Goal: Task Accomplishment & Management: Manage account settings

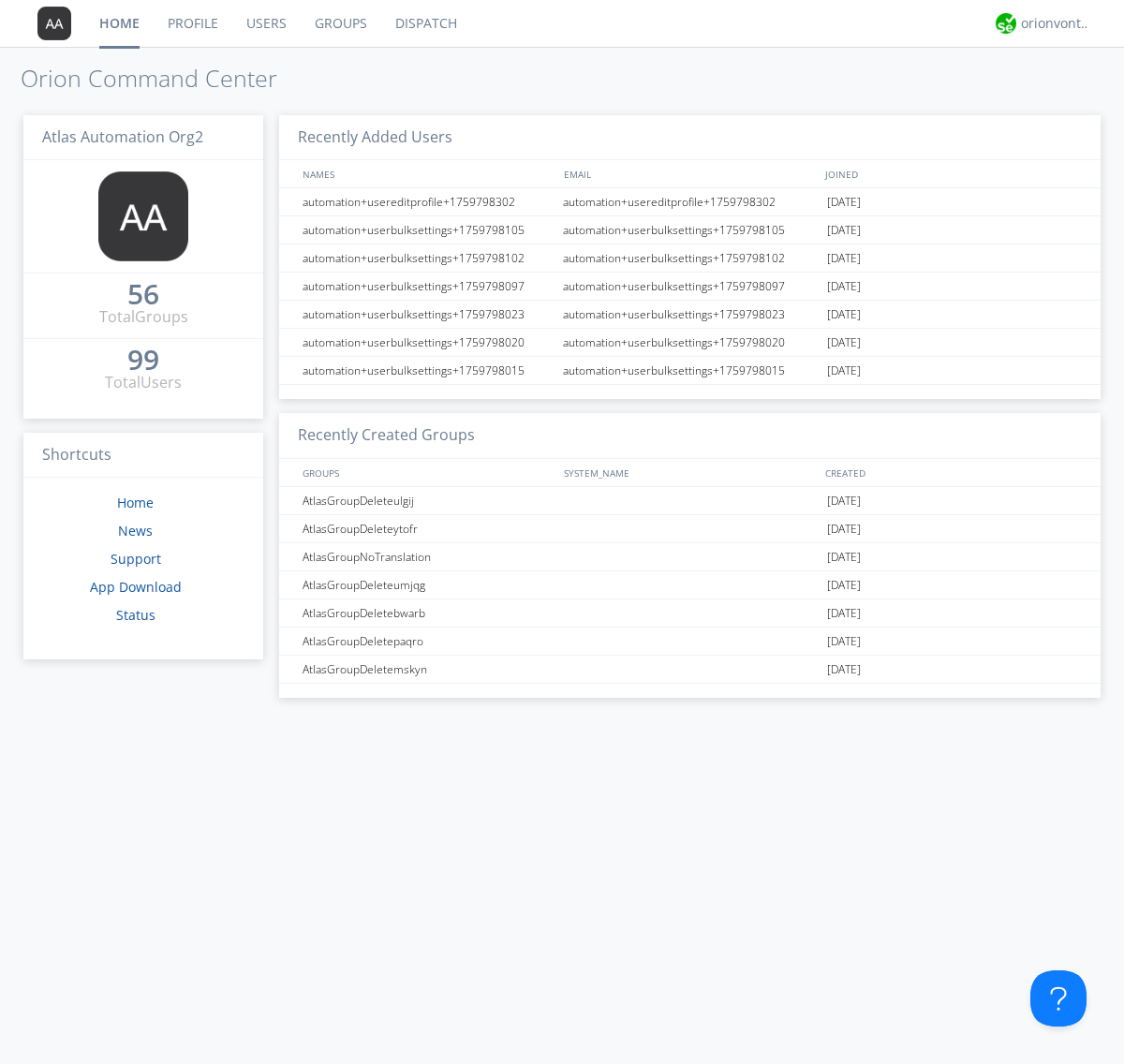
click at [265, 23] on link "Users" at bounding box center [266, 23] width 68 height 47
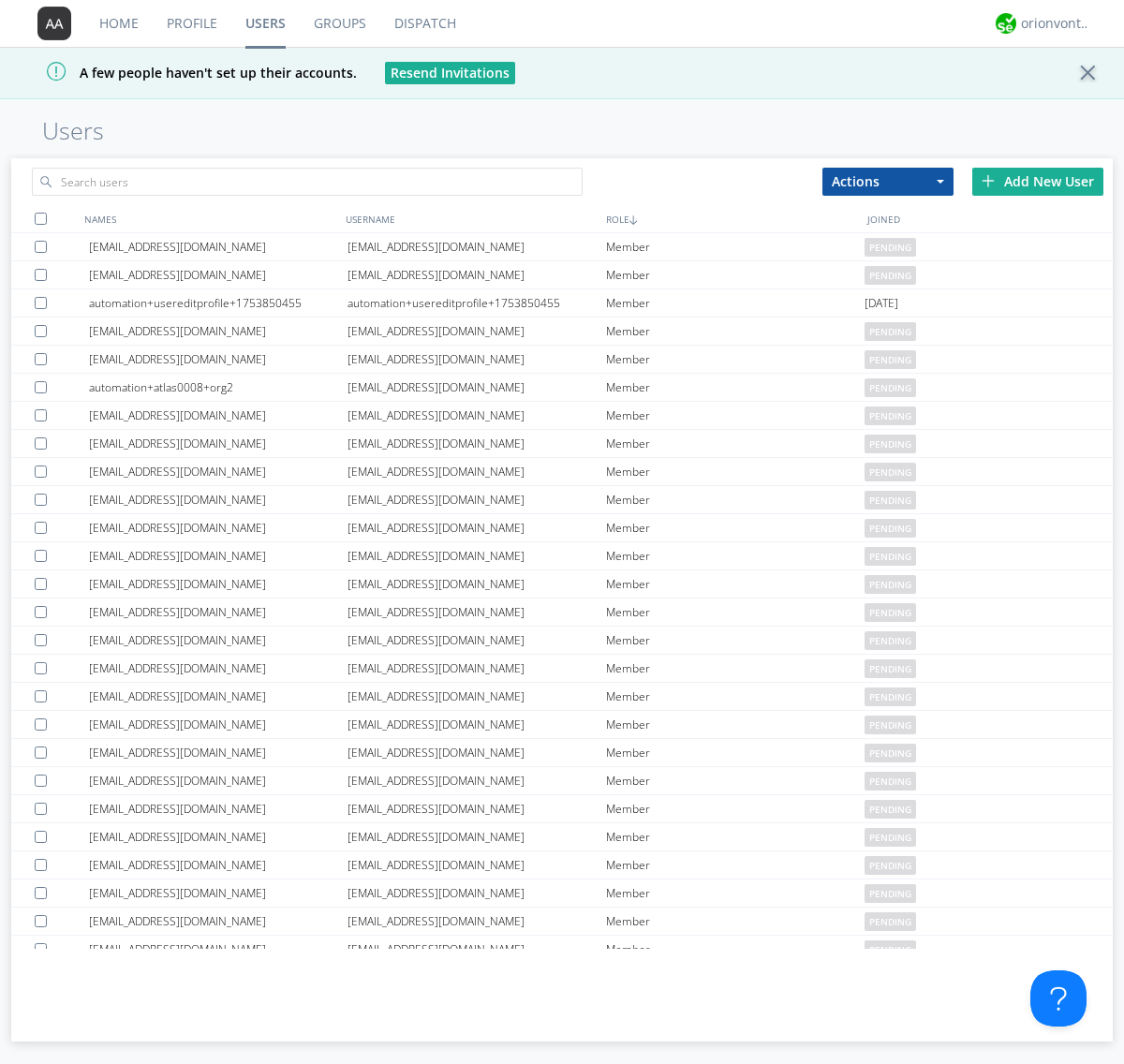
click at [1038, 181] on div "Add New User" at bounding box center [1037, 182] width 131 height 28
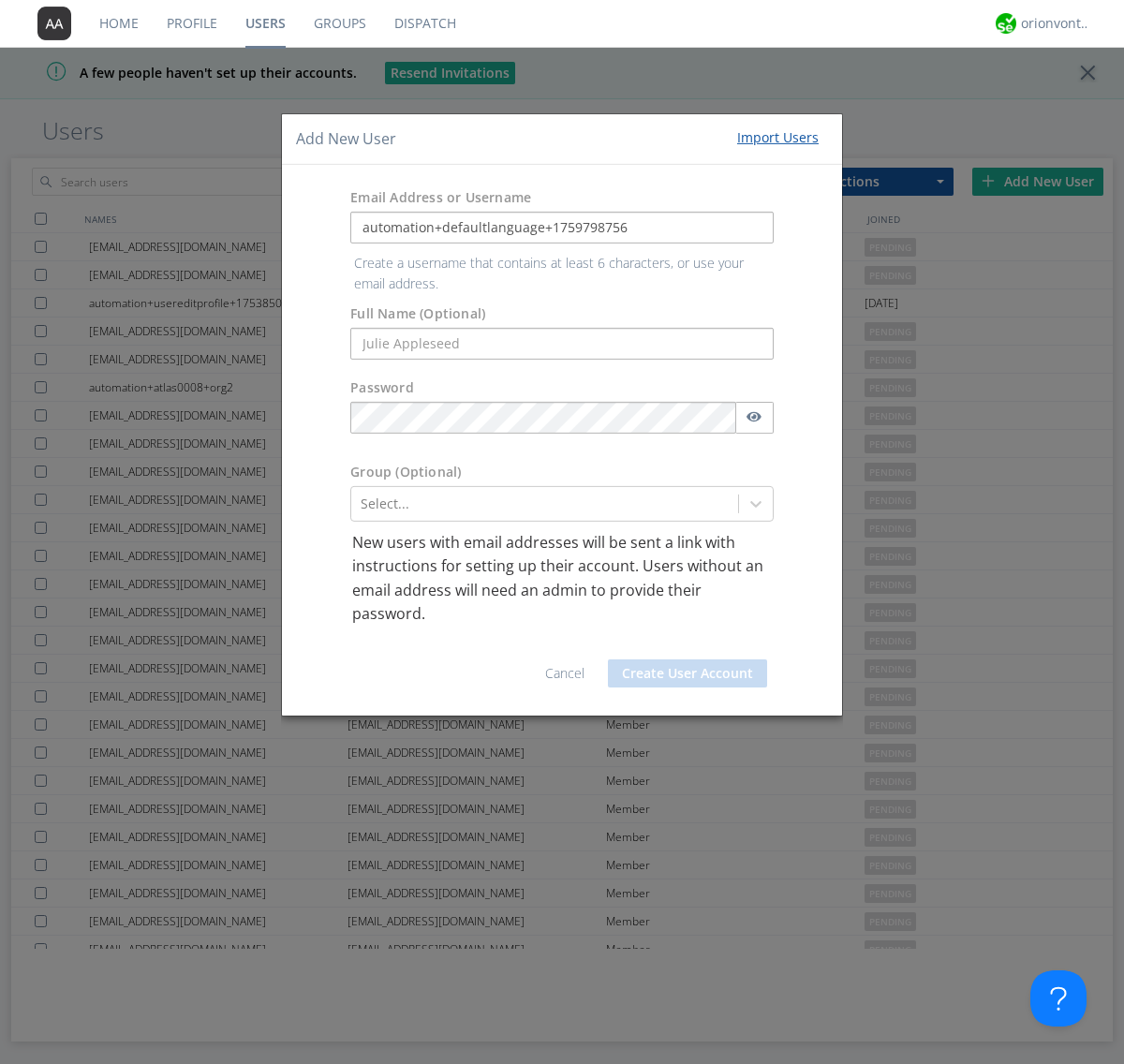
type input "automation+defaultlanguage+1759798756"
click at [687, 659] on button "Create User Account" at bounding box center [687, 673] width 159 height 28
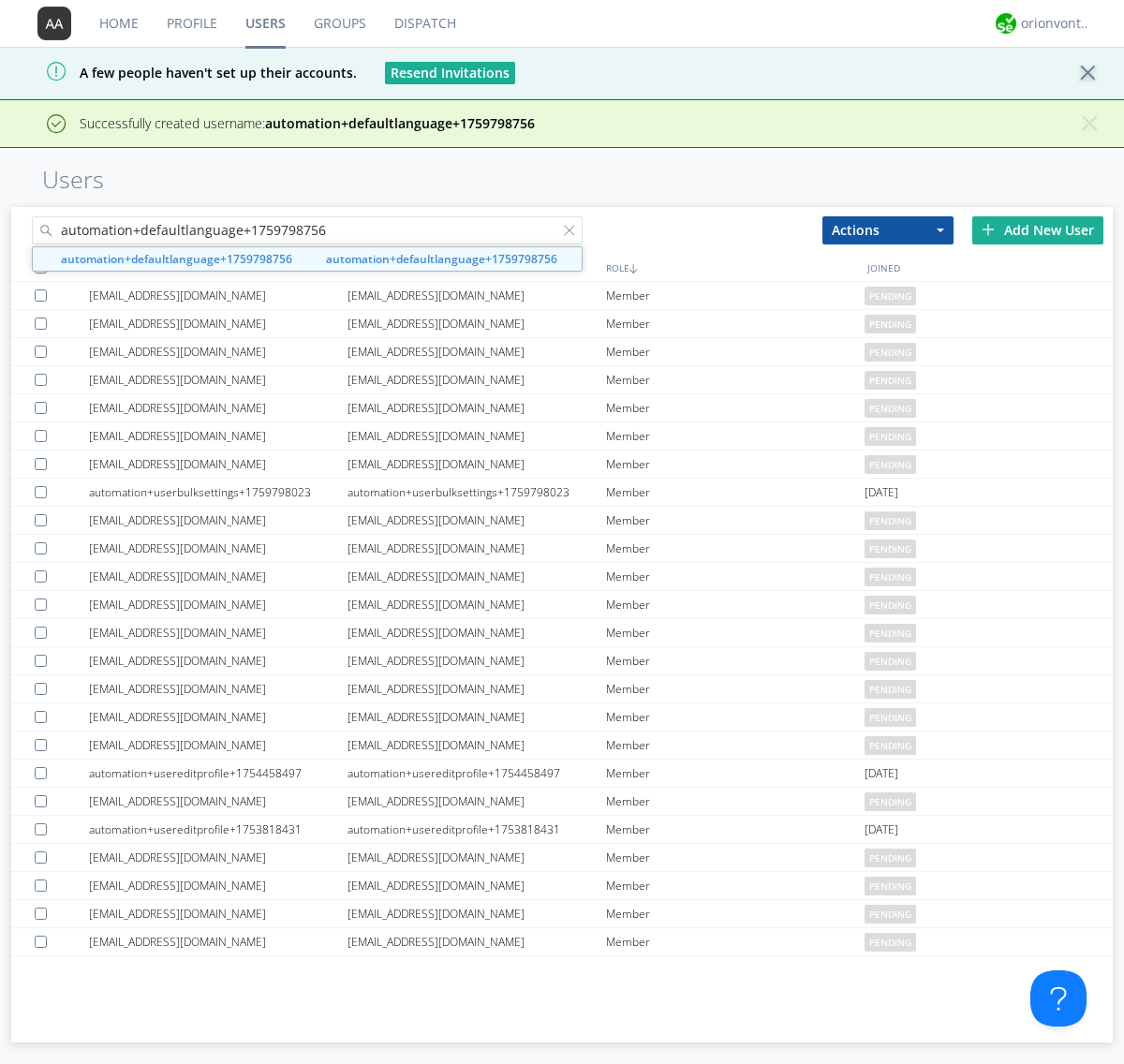
type input "automation+defaultlanguage+1759798756"
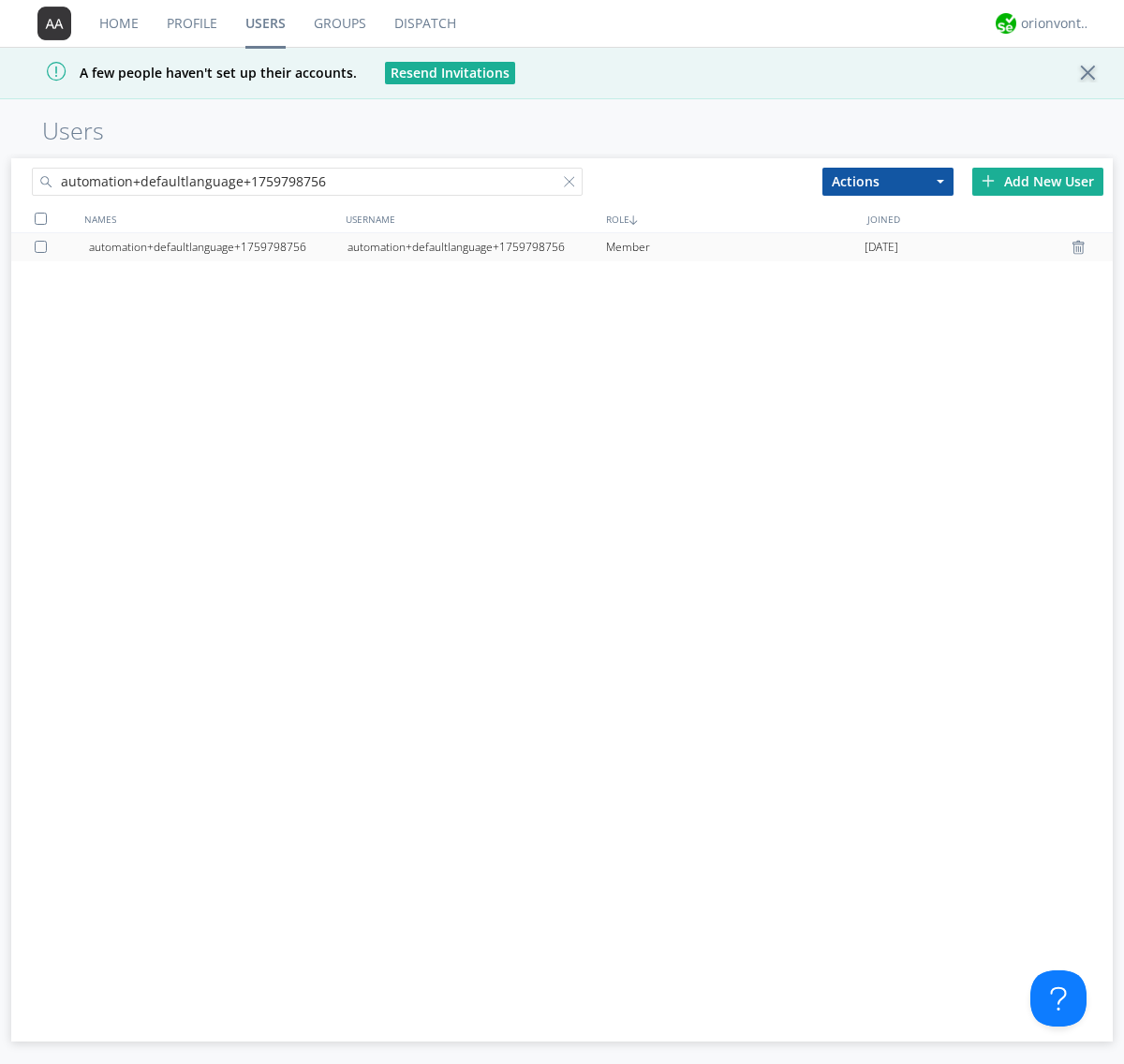
click at [476, 247] on div "automation+defaultlanguage+1759798756" at bounding box center [477, 247] width 258 height 28
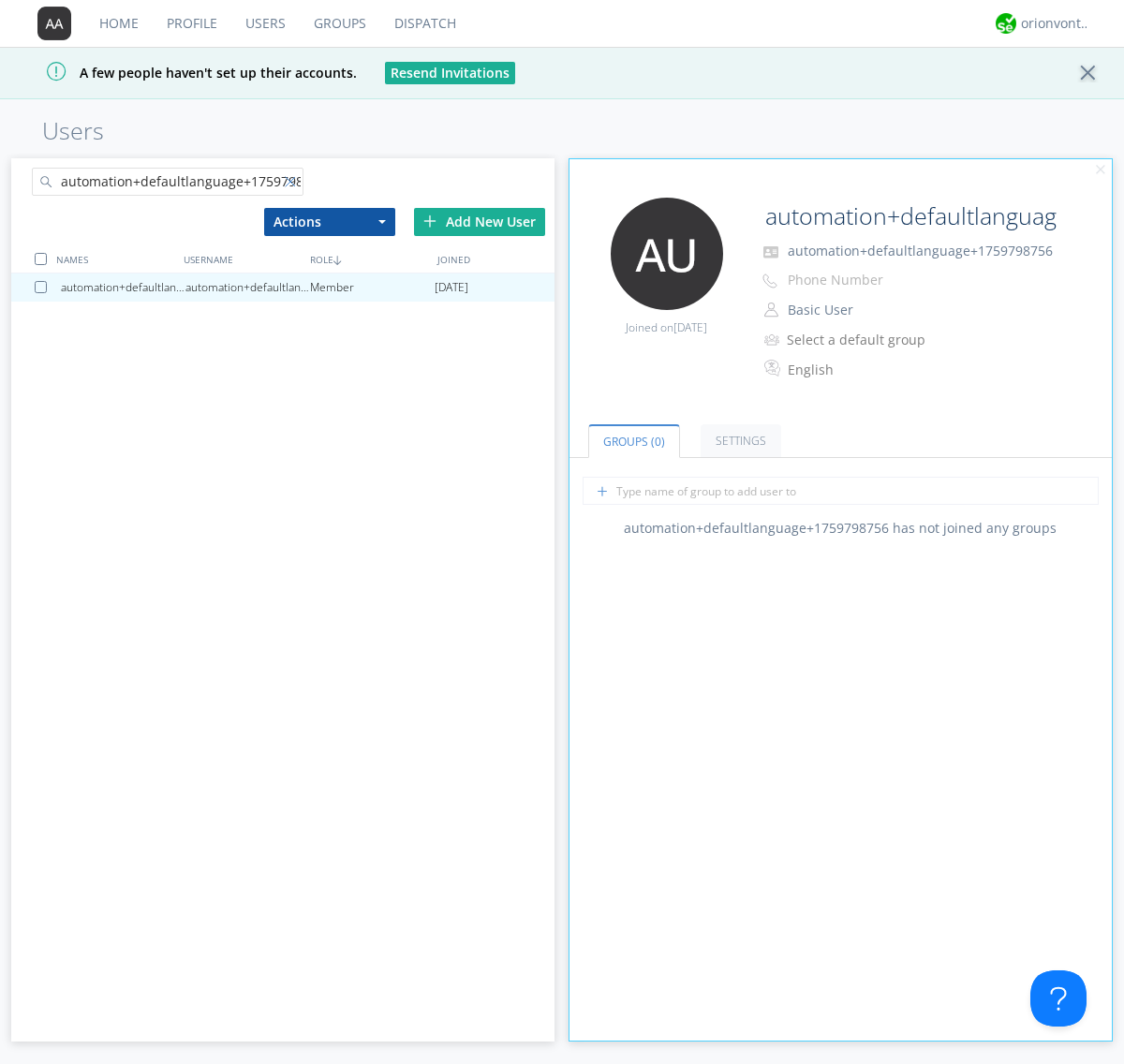
click at [293, 184] on div at bounding box center [293, 184] width 18 height 18
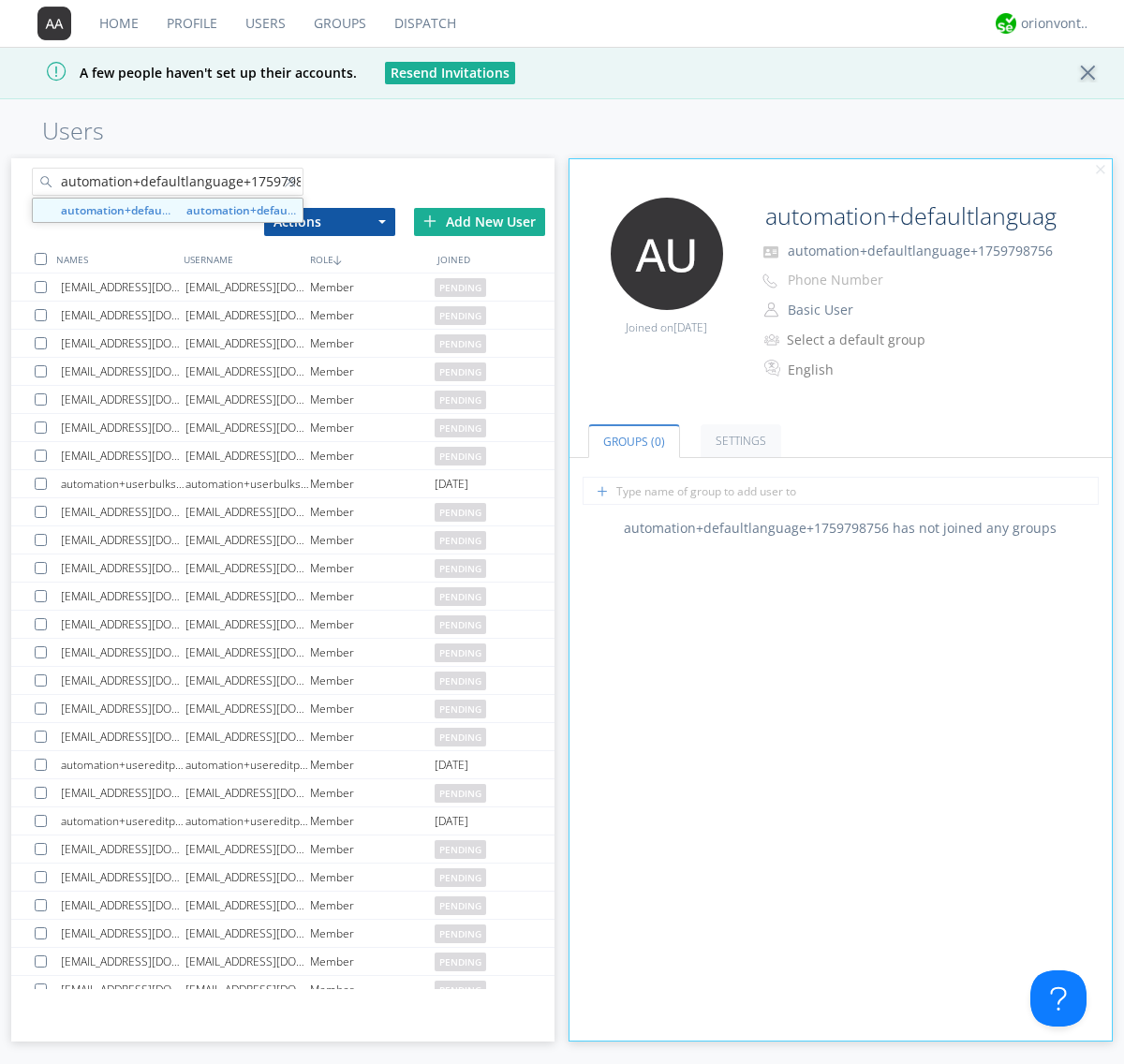
scroll to position [0, 19]
type input "automation+defaultlanguage+1759798756"
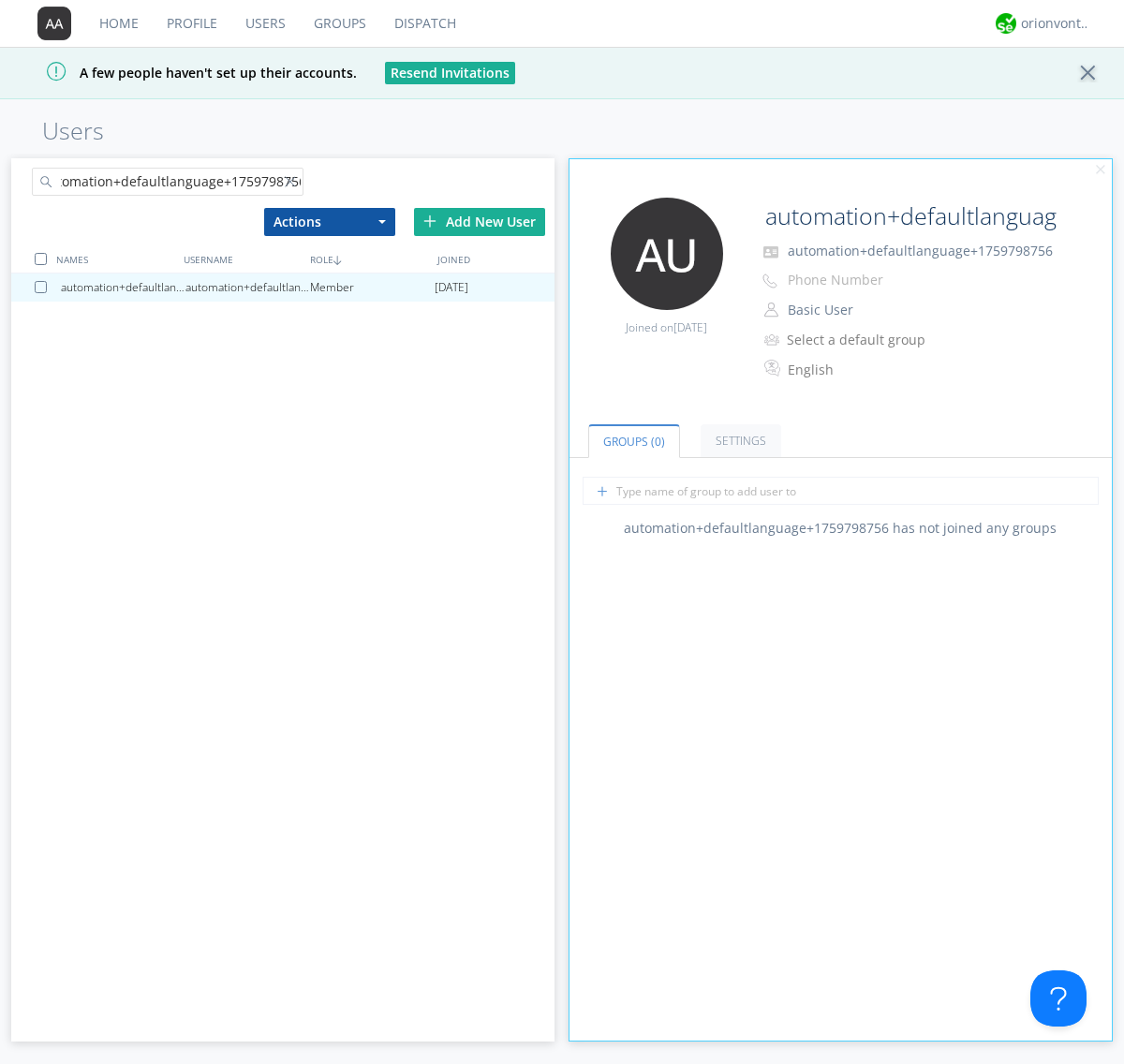
click at [44, 286] on div at bounding box center [44, 286] width 18 height 13
click at [329, 221] on button "Actions" at bounding box center [329, 221] width 131 height 28
click at [0, 0] on link "Delete User" at bounding box center [0, 0] width 0 height 0
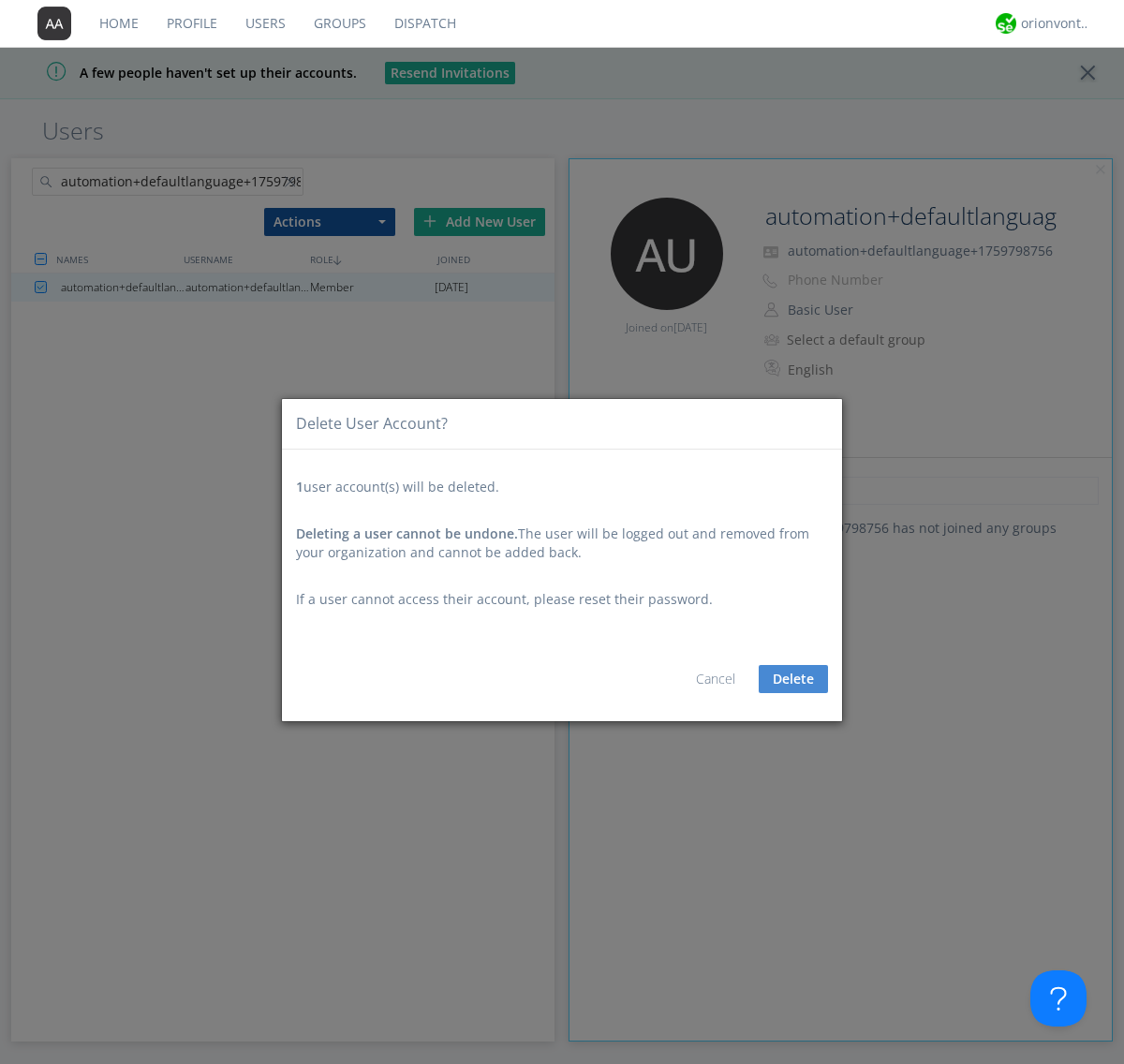
click at [793, 678] on button "Delete" at bounding box center [792, 679] width 69 height 28
